Goal: Task Accomplishment & Management: Manage account settings

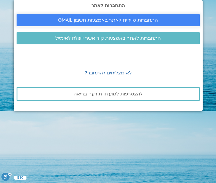
click at [140, 19] on span "התחברות מיידית לאתר באמצעות חשבון GMAIL" at bounding box center [108, 19] width 100 height 5
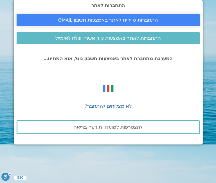
click at [150, 22] on span "התחברות מיידית לאתר באמצעות חשבון GMAIL" at bounding box center [108, 19] width 100 height 5
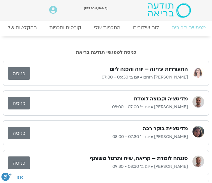
click at [23, 9] on div "Main Menu אזור אישי הזמנות התנתקות פרטי המורה הוספת אירוע" at bounding box center [51, 10] width 60 height 15
click at [18, 103] on link "כניסה" at bounding box center [19, 103] width 22 height 13
